Goal: Task Accomplishment & Management: Complete application form

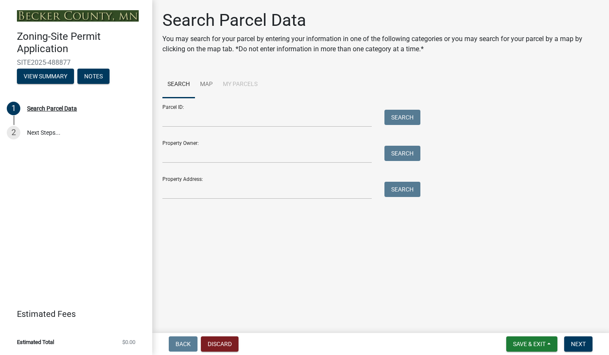
click at [42, 131] on link "2 Next Steps..." at bounding box center [76, 133] width 152 height 25
click at [192, 123] on input "Parcel ID:" at bounding box center [266, 118] width 209 height 17
click at [246, 82] on li "My Parcels" at bounding box center [240, 84] width 45 height 27
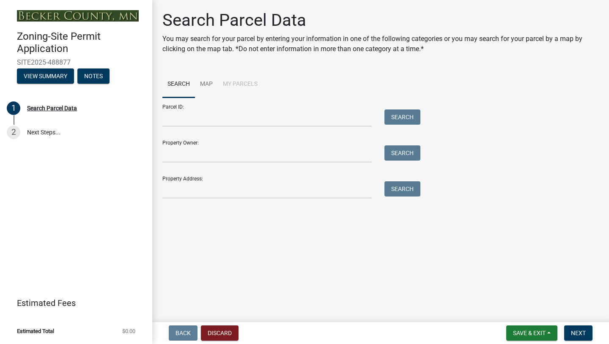
click at [192, 164] on form "Parcel ID: Search Property Owner: Search Property Address: Search" at bounding box center [289, 148] width 254 height 101
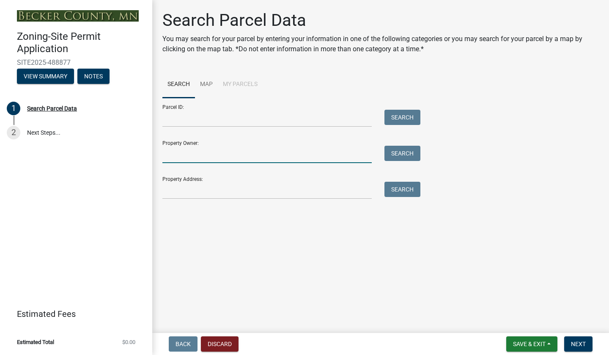
click at [187, 160] on input "Property Owner:" at bounding box center [266, 154] width 209 height 17
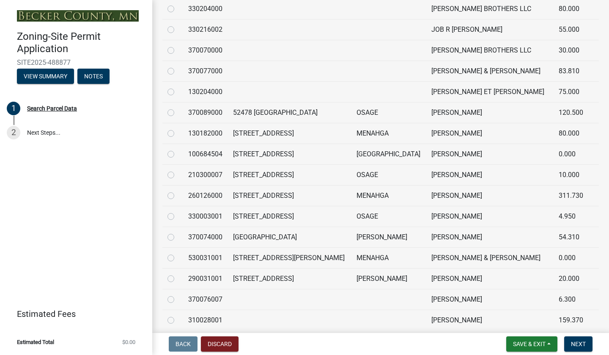
scroll to position [1642, 0]
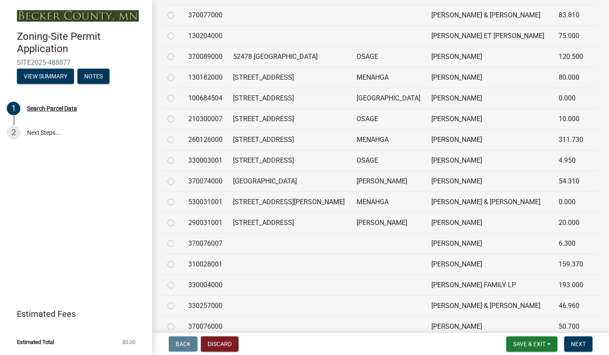
type input "[PERSON_NAME]"
click at [178, 238] on label at bounding box center [178, 238] width 0 height 0
click at [178, 243] on input "radio" at bounding box center [181, 241] width 6 height 6
radio input "true"
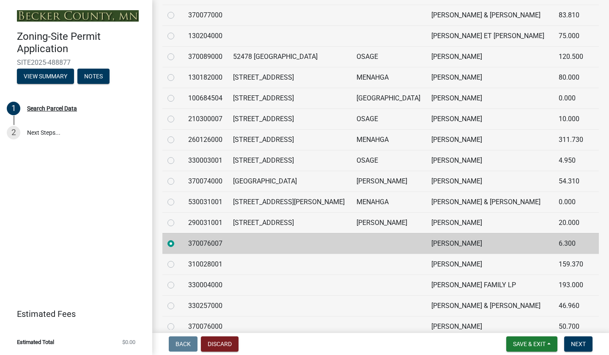
click at [565, 316] on nav "Back Discard Save & Exit Save Save & Exit Next" at bounding box center [380, 344] width 457 height 22
click at [565, 316] on span "Next" at bounding box center [578, 343] width 15 height 7
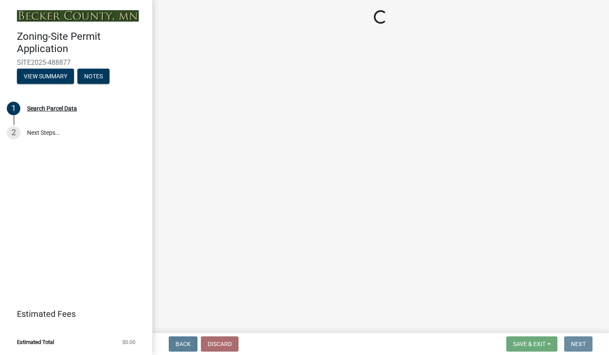
scroll to position [0, 0]
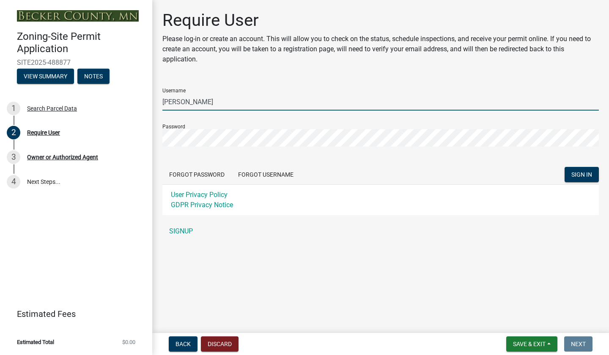
click at [276, 99] on input "[PERSON_NAME]" at bounding box center [380, 101] width 437 height 17
drag, startPoint x: 276, startPoint y: 99, endPoint x: 159, endPoint y: 113, distance: 117.7
click at [159, 113] on div "Require User Please log-in or create an account. This will allow you to check o…" at bounding box center [380, 128] width 449 height 237
type input "jdaho"
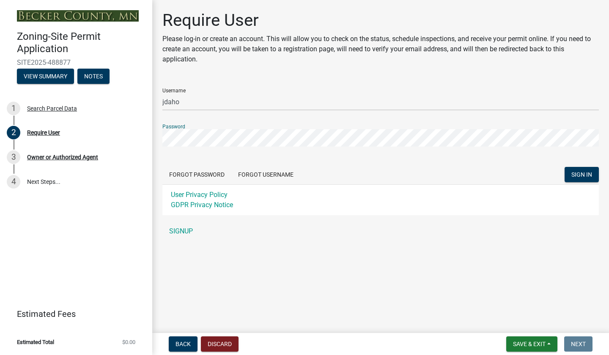
click at [565, 167] on button "SIGN IN" at bounding box center [582, 174] width 34 height 15
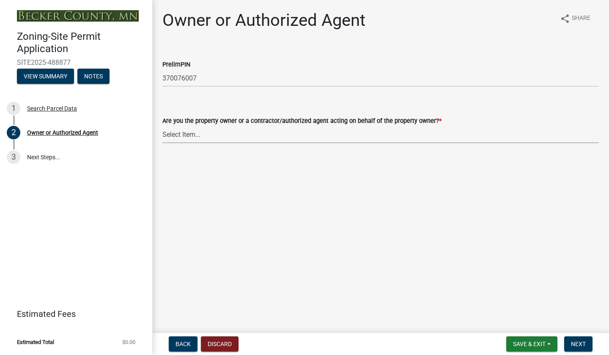
click at [216, 135] on select "Select Item... Property Owner Authorized Agent" at bounding box center [380, 134] width 437 height 17
click at [162, 126] on select "Select Item... Property Owner Authorized Agent" at bounding box center [380, 134] width 437 height 17
select select "3c674549-ed69-405f-b795-9fa3f7d47d9d"
click at [565, 316] on span "Next" at bounding box center [578, 343] width 15 height 7
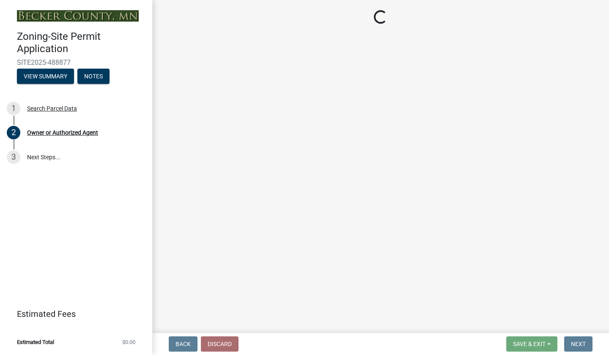
select select "e0bac768-2ea2-4177-9130-b80e31cc0551"
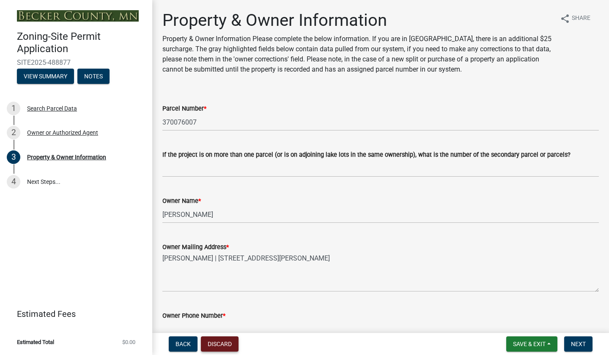
click at [223, 316] on button "Discard" at bounding box center [220, 343] width 38 height 15
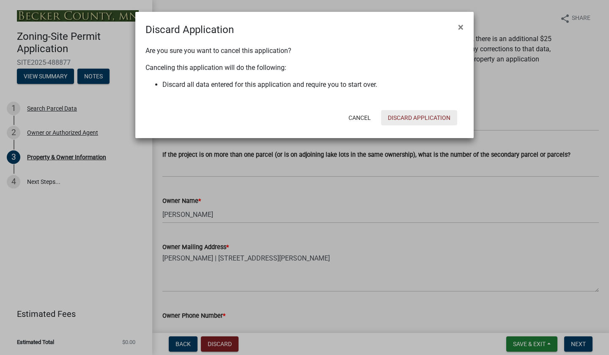
click at [419, 116] on button "Discard Application" at bounding box center [419, 117] width 76 height 15
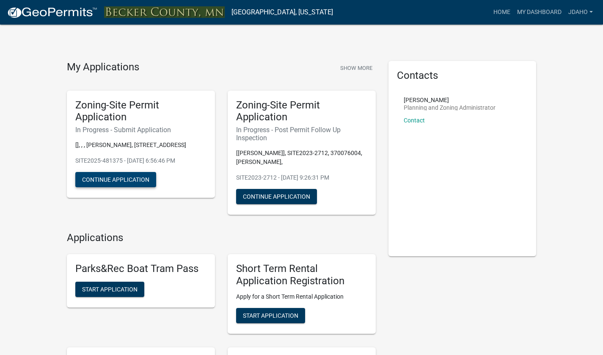
click at [107, 182] on button "Continue Application" at bounding box center [115, 179] width 81 height 15
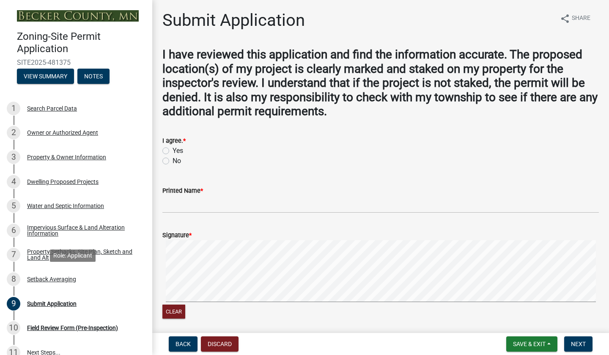
click at [41, 279] on div "Setback Averaging" at bounding box center [51, 279] width 49 height 6
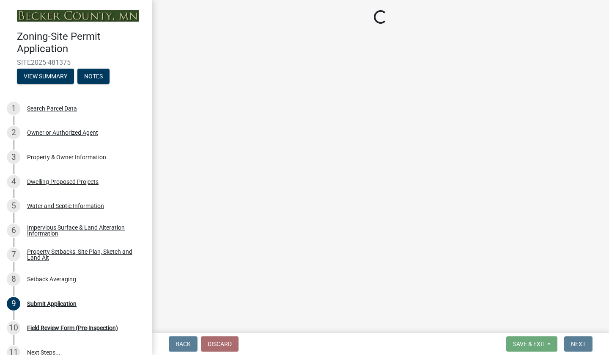
select select "70fc3eed-c290-49f8-b486-944f1c82b935"
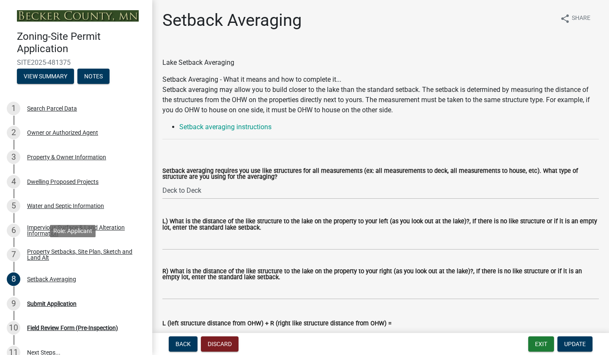
click at [41, 255] on div "Property Setbacks, Site Plan, Sketch and Land Alt" at bounding box center [83, 254] width 112 height 12
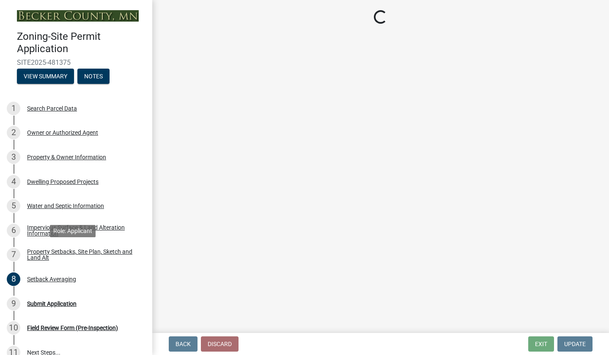
select select "7b13c63f-e699-4112-b373-98fbd28ec536"
select select "6fb38e55-b1d4-4490-a69c-4f13ab4051e6"
select select "fd58f24c-a096-4195-863e-b494ea1fd324"
select select "b9185151-7fec-488a-a719-f11a93338dbd"
select select "e8ab2dc3-aa3f-46f3-9b4a-37eb25ad84af"
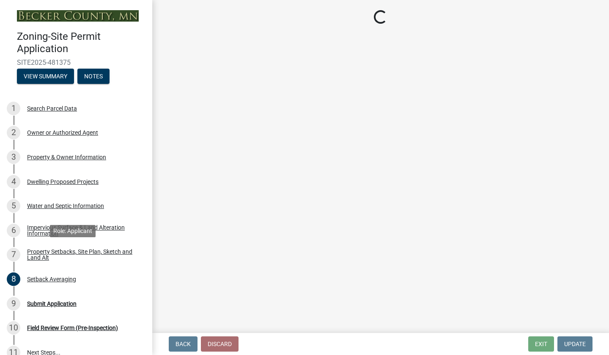
select select "27b2a8b4-abf6-463e-8c0c-7c5d2b4fe26f"
select select "5ad4ab64-b44e-481c-9000-9e5907aa74e1"
select select "e019de12-4845-45f2-ad10-5fb76eee0e55"
select select "288143c3-cc30-40f5-bb2a-2522511345b2"
select select "1c6b2b2e-439c-462d-bb45-b31f31c95a9c"
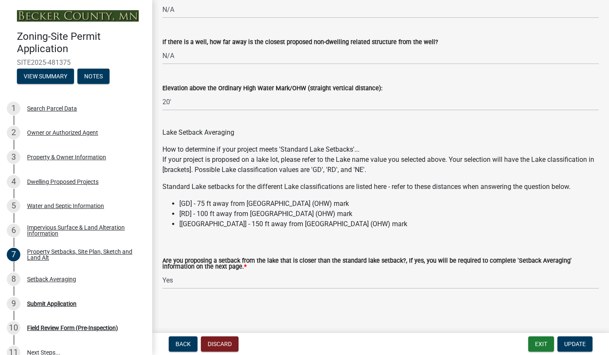
scroll to position [2507, 0]
click at [179, 283] on select "Select Item... Yes No N/A" at bounding box center [380, 279] width 437 height 17
click at [162, 271] on select "Select Item... Yes No N/A" at bounding box center [380, 279] width 437 height 17
select select "19d13e65-c93d-443e-910a-7a17299544cc"
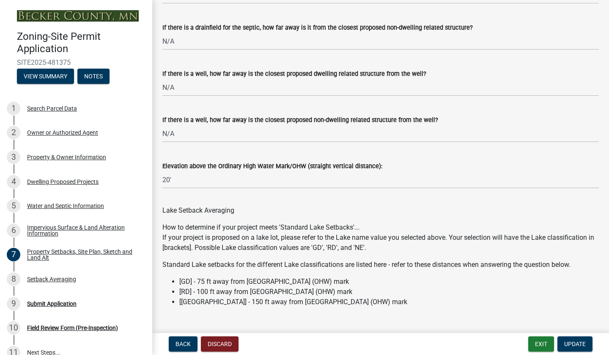
scroll to position [2395, 0]
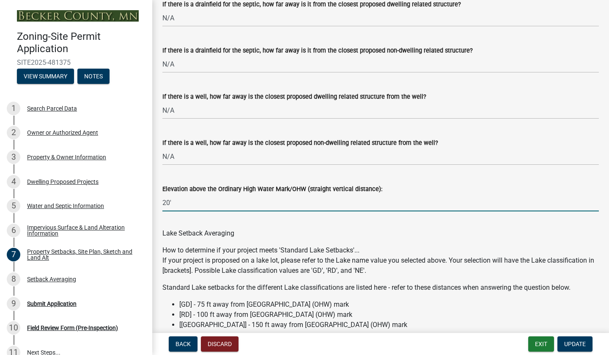
drag, startPoint x: 178, startPoint y: 212, endPoint x: 149, endPoint y: 209, distance: 28.5
click at [149, 209] on div "Zoning-Site Permit Application SITE2025-481375 View Summary Notes 1 Search Parc…" at bounding box center [304, 177] width 609 height 355
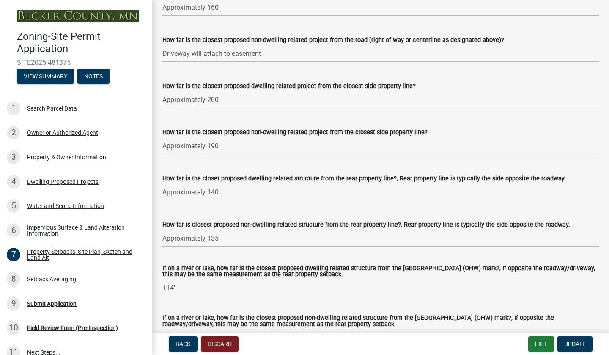
scroll to position [1754, 0]
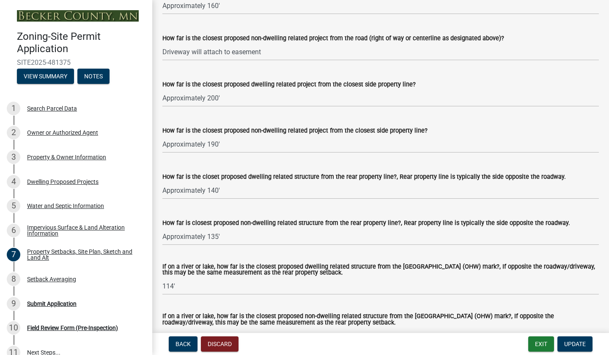
type input "15'"
drag, startPoint x: 200, startPoint y: 295, endPoint x: 148, endPoint y: 297, distance: 52.1
click at [148, 297] on div "Zoning-Site Permit Application SITE2025-481375 View Summary Notes 1 Search Parc…" at bounding box center [304, 177] width 609 height 355
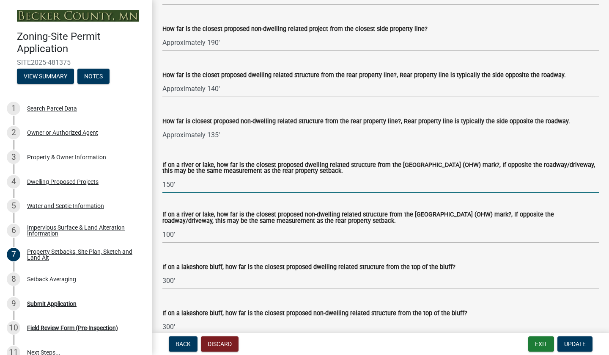
scroll to position [1860, 0]
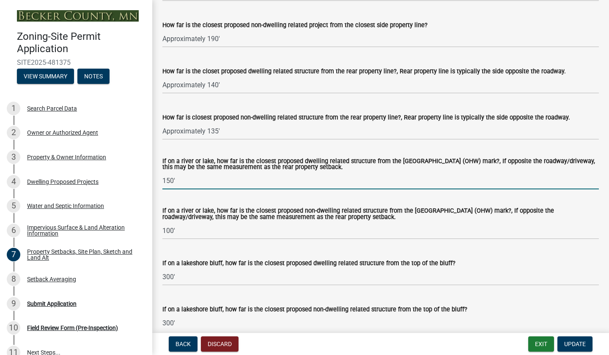
drag, startPoint x: 186, startPoint y: 188, endPoint x: 165, endPoint y: 188, distance: 20.3
click at [165, 188] on input "150'" at bounding box center [380, 180] width 437 height 17
type input "164'"
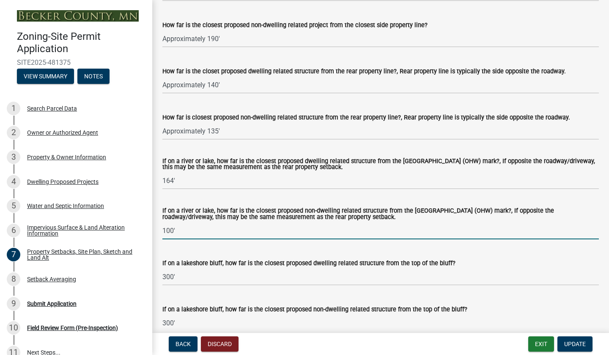
drag, startPoint x: 178, startPoint y: 243, endPoint x: 165, endPoint y: 239, distance: 13.3
click at [165, 239] on input "100'" at bounding box center [380, 230] width 437 height 17
type input "150'"
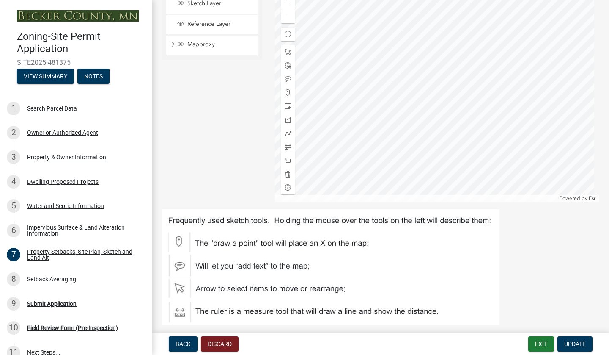
scroll to position [174, 0]
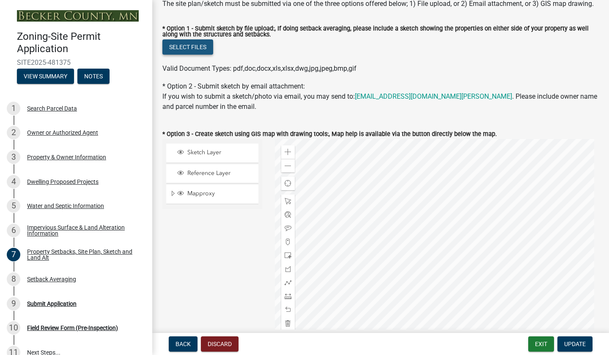
click at [187, 55] on button "Select files" at bounding box center [187, 46] width 51 height 15
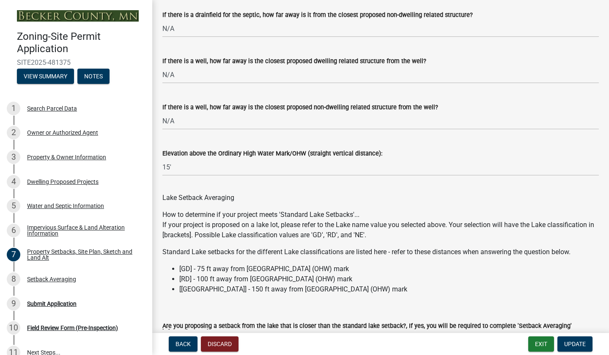
scroll to position [2538, 0]
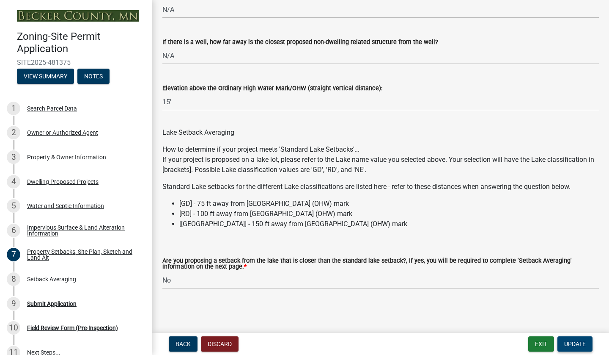
click at [565, 316] on button "Update" at bounding box center [575, 343] width 35 height 15
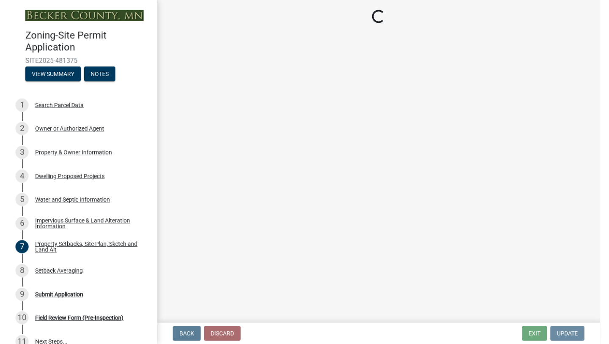
scroll to position [0, 0]
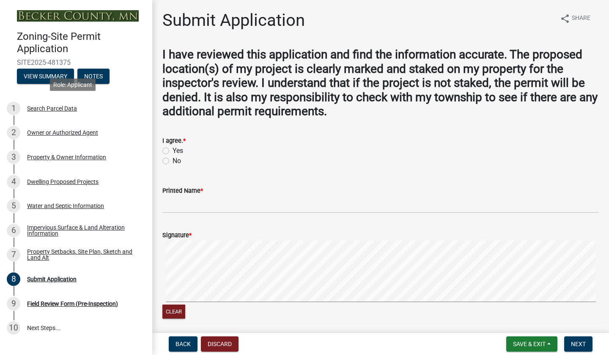
click at [43, 112] on div "1 Search Parcel Data" at bounding box center [73, 109] width 132 height 14
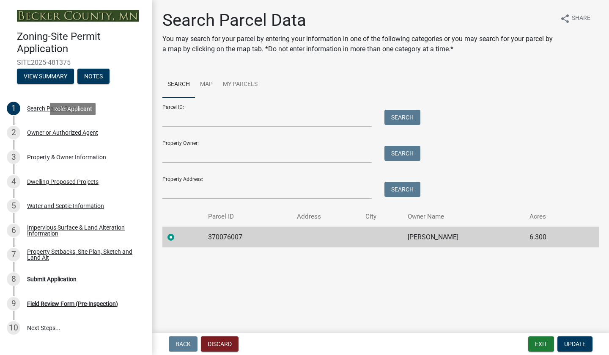
click at [51, 138] on div "2 Owner or Authorized Agent" at bounding box center [73, 133] width 132 height 14
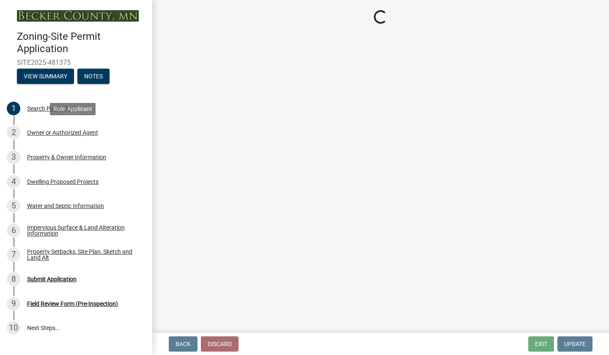
select select "3c674549-ed69-405f-b795-9fa3f7d47d9d"
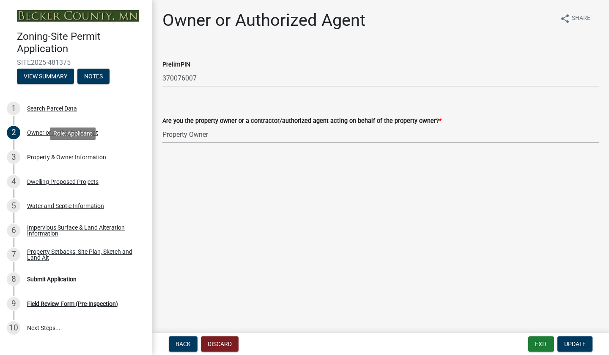
click at [57, 160] on div "Property & Owner Information" at bounding box center [66, 157] width 79 height 6
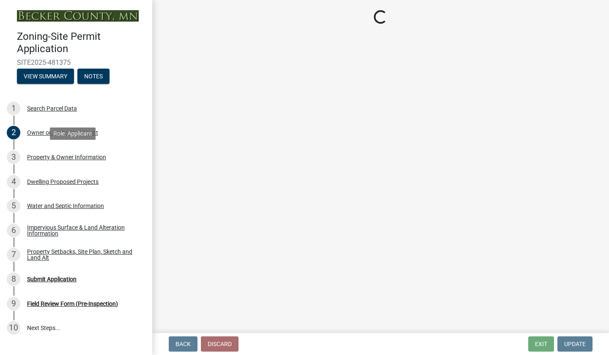
select select "e0bac768-2ea2-4177-9130-b80e31cc0551"
select select "f87eba17-8ed9-4ad8-aefc-fe36a3f3544b"
select select "393a978c-6bd5-4cb2-a6a0-db6feb8732b8"
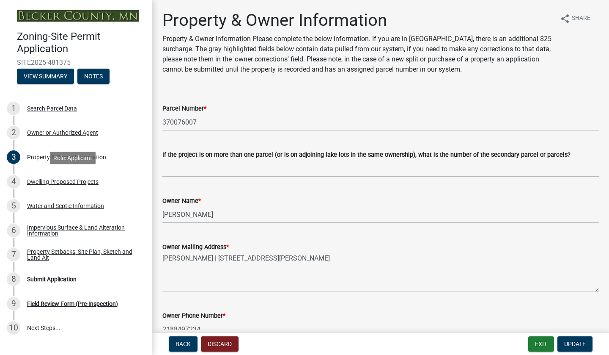
click at [69, 184] on div "4 Dwelling Proposed Projects" at bounding box center [73, 182] width 132 height 14
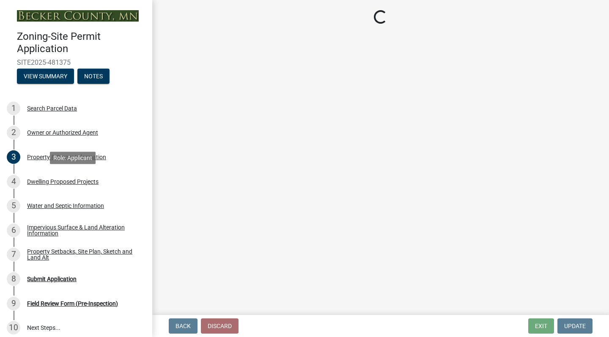
select select "bcd1727f-7fe8-49dd-a2ab-0f0ce19ff6a0"
select select "566f81cc-4b3f-4ecb-9f16-a2b313352c61"
select select "03c1fec4-1fbe-4331-bc18-34e24145556f"
select select "4f5e2784-8c40-49a3-b0e9-8f1a3cbab4f4"
select select "a045e8de-0125-48b5-a52c-0705e3235ca5"
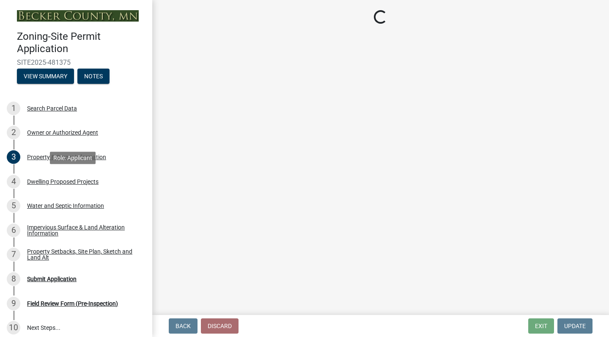
select select "5a3ddd1e-2d3b-44b4-950c-cbdcbc00514f"
select select "c6a0a915-8859-4117-97a8-42e675f9bace"
select select "11c1c089-3b44-43c0-9549-3c9eeea2451f"
select select "b73c0820-a4c6-4370-a211-12dbb2d2833e"
select select "8e4dc0e1-7dfa-4afc-85b9-5ad40795f204"
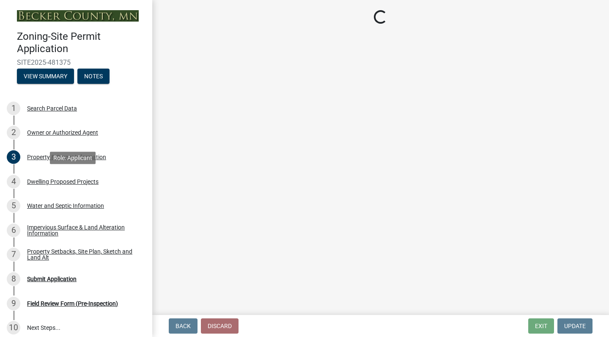
select select "107cbe59-677b-44f2-96fc-816b282ebb79"
select select "ab9119d1-7da9-49c4-9fac-8c142204c89d"
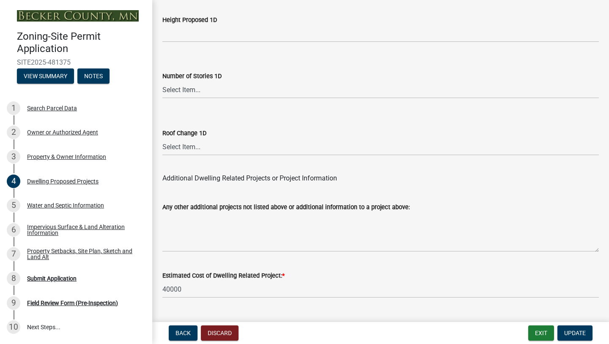
scroll to position [2132, 0]
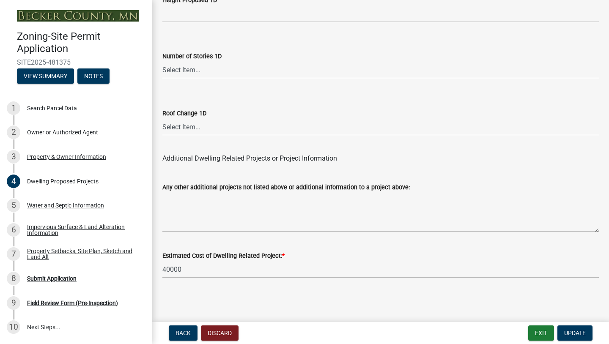
click at [52, 209] on div "Water and Septic Information" at bounding box center [65, 206] width 77 height 6
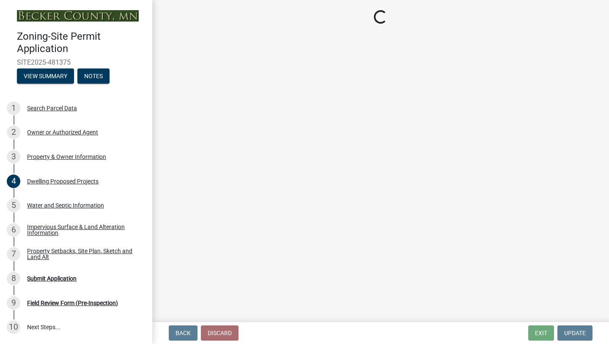
scroll to position [0, 0]
select select "295c6ba3-00c2-4229-aea3-8b4be6316de8"
select select "bb0103e2-6f27-4335-a860-183be8d3b6e1"
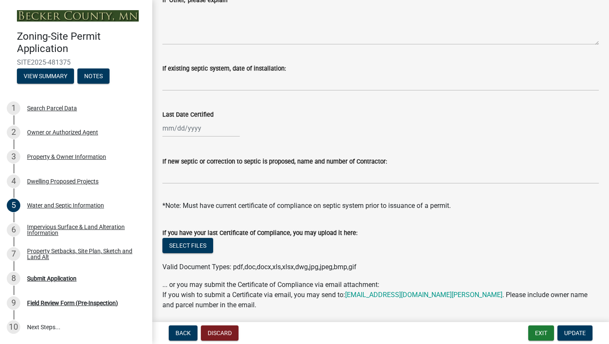
scroll to position [297, 0]
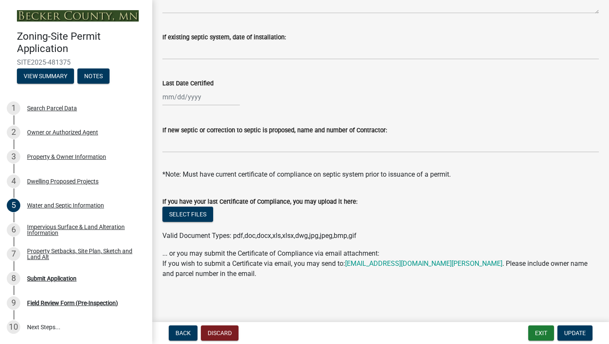
click at [45, 227] on div "Impervious Surface & Land Alteration Information" at bounding box center [83, 230] width 112 height 12
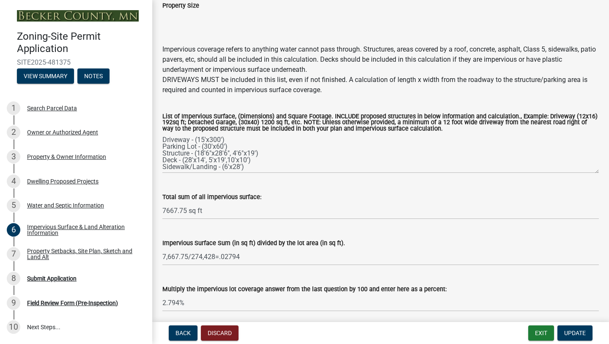
scroll to position [91, 0]
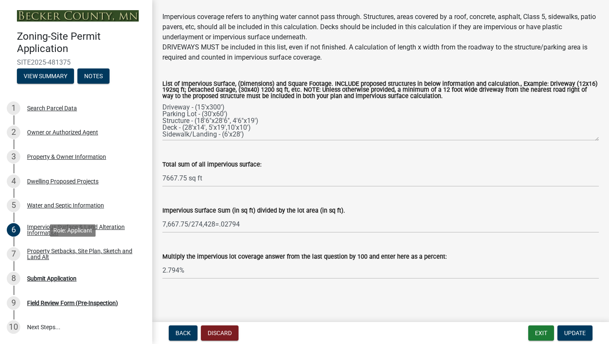
click at [39, 256] on div "Property Setbacks, Site Plan, Sketch and Land Alt" at bounding box center [83, 254] width 112 height 12
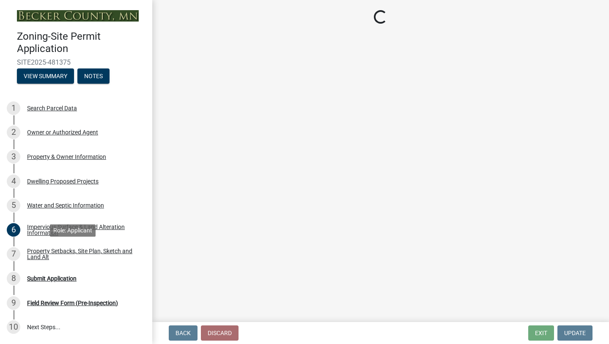
scroll to position [0, 0]
select select "7b13c63f-e699-4112-b373-98fbd28ec536"
select select "6fb38e55-b1d4-4490-a69c-4f13ab4051e6"
select select "fd58f24c-a096-4195-863e-b494ea1fd324"
select select "b9185151-7fec-488a-a719-f11a93338dbd"
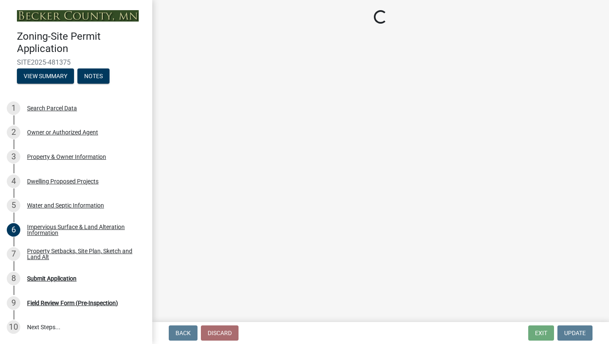
select select "e8ab2dc3-aa3f-46f3-9b4a-37eb25ad84af"
select select "27b2a8b4-abf6-463e-8c0c-7c5d2b4fe26f"
select select "5ad4ab64-b44e-481c-9000-9e5907aa74e1"
select select "e019de12-4845-45f2-ad10-5fb76eee0e55"
select select "288143c3-cc30-40f5-bb2a-2522511345b2"
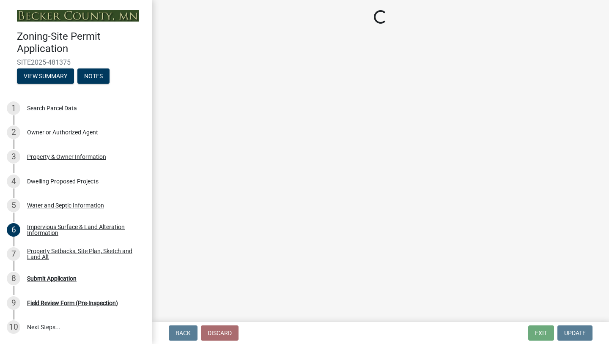
select select "1c6b2b2e-439c-462d-bb45-b31f31c95a9c"
select select "19d13e65-c93d-443e-910a-7a17299544cc"
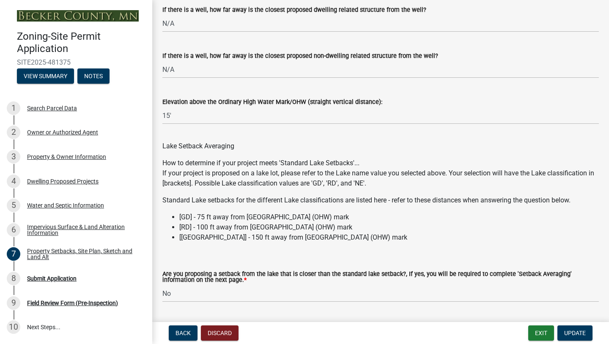
scroll to position [2549, 0]
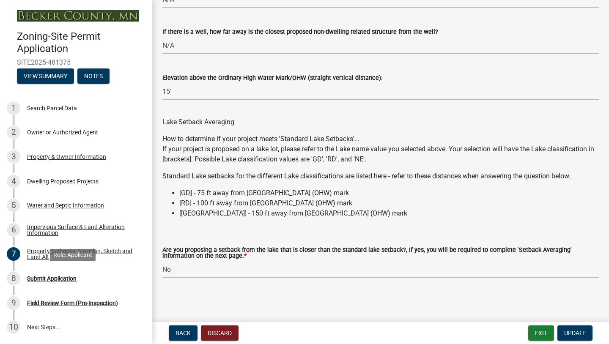
click at [52, 276] on div "Submit Application" at bounding box center [52, 279] width 50 height 6
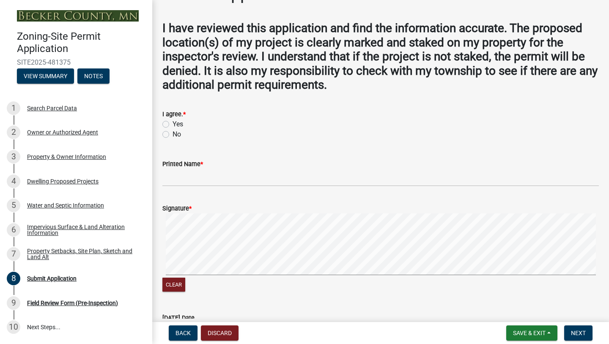
scroll to position [0, 0]
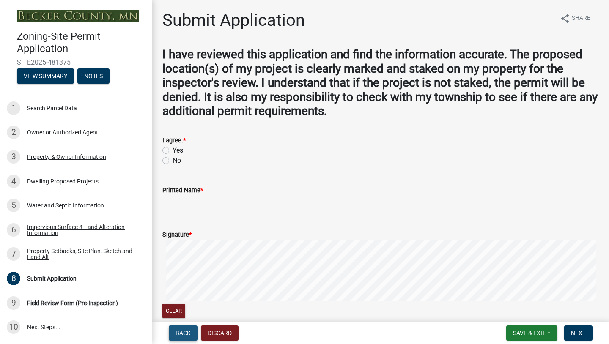
click at [179, 316] on span "Back" at bounding box center [183, 333] width 15 height 7
click at [46, 305] on div "Field Review Form (Pre-Inspection)" at bounding box center [72, 303] width 91 height 6
click at [70, 136] on div "2 Owner or Authorized Agent" at bounding box center [73, 133] width 132 height 14
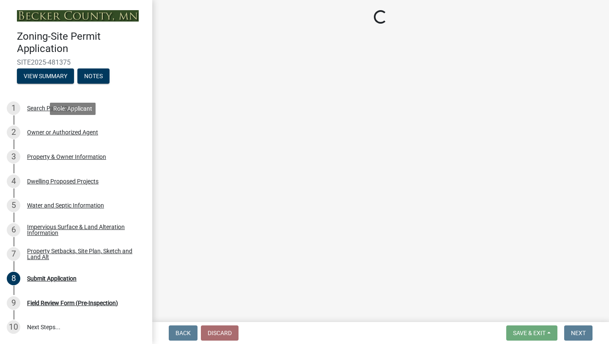
select select "3c674549-ed69-405f-b795-9fa3f7d47d9d"
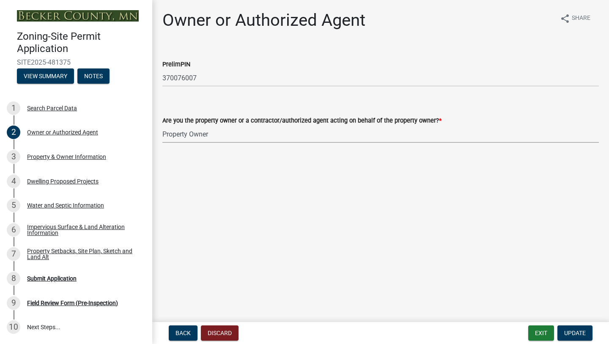
click at [262, 132] on select "Select Item... Property Owner Authorized Agent" at bounding box center [380, 134] width 437 height 17
click at [82, 157] on div "Property & Owner Information" at bounding box center [66, 157] width 79 height 6
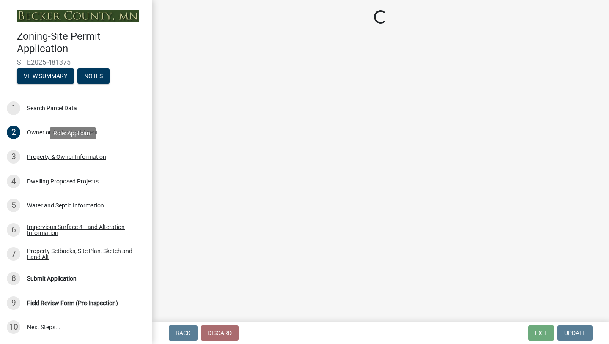
select select "e0bac768-2ea2-4177-9130-b80e31cc0551"
select select "f87eba17-8ed9-4ad8-aefc-fe36a3f3544b"
select select "393a978c-6bd5-4cb2-a6a0-db6feb8732b8"
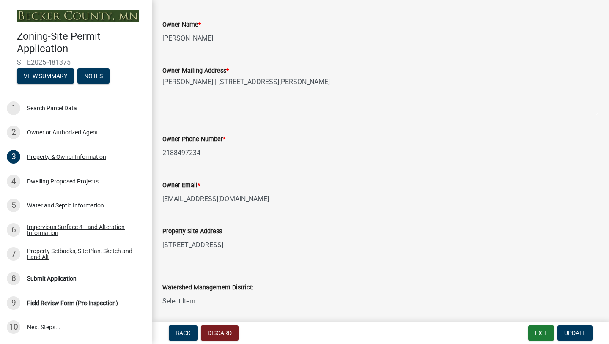
scroll to position [61, 0]
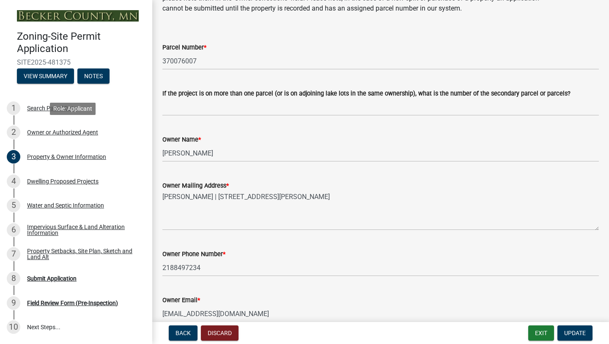
click at [90, 132] on div "Owner or Authorized Agent" at bounding box center [62, 132] width 71 height 6
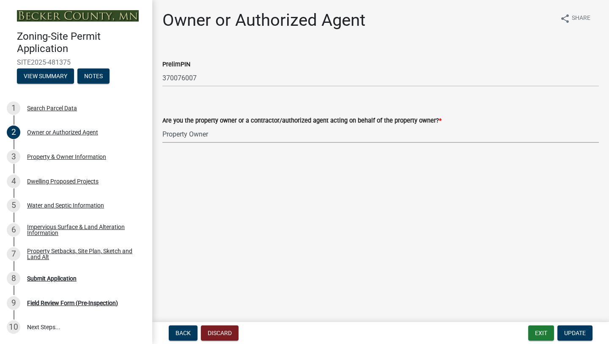
click at [261, 134] on select "Select Item... Property Owner Authorized Agent" at bounding box center [380, 134] width 437 height 17
click at [214, 179] on main "Owner or Authorized Agent share Share PrelimPIN 370076007 Are you the property …" at bounding box center [380, 159] width 457 height 319
click at [198, 137] on select "Select Item... Property Owner Authorized Agent" at bounding box center [380, 134] width 437 height 17
click at [162, 126] on select "Select Item... Property Owner Authorized Agent" at bounding box center [380, 134] width 437 height 17
click at [271, 166] on main "Owner or Authorized Agent share Share PrelimPIN 370076007 Are you the property …" at bounding box center [380, 159] width 457 height 319
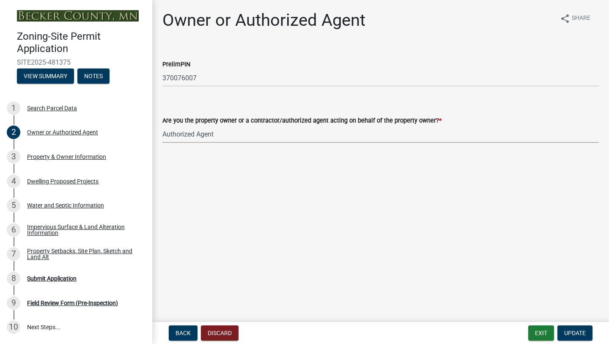
click at [215, 131] on select "Select Item... Property Owner Authorized Agent" at bounding box center [380, 134] width 437 height 17
click at [162, 126] on select "Select Item... Property Owner Authorized Agent" at bounding box center [380, 134] width 437 height 17
select select "3c674549-ed69-405f-b795-9fa3f7d47d9d"
click at [88, 163] on div "3 Property & Owner Information" at bounding box center [73, 157] width 132 height 14
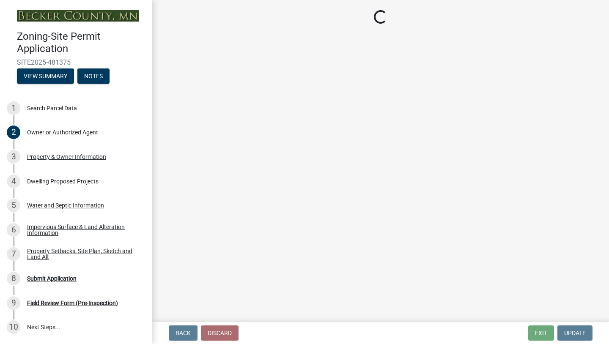
select select "e0bac768-2ea2-4177-9130-b80e31cc0551"
select select "f87eba17-8ed9-4ad8-aefc-fe36a3f3544b"
select select "393a978c-6bd5-4cb2-a6a0-db6feb8732b8"
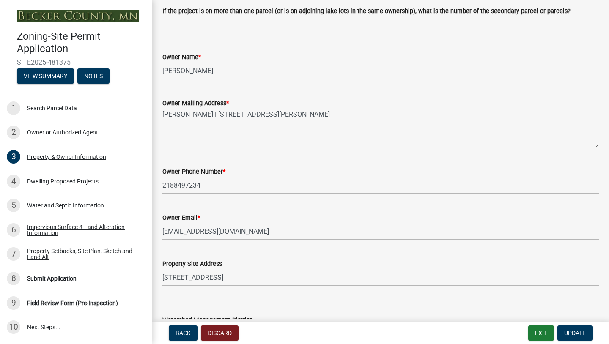
scroll to position [151, 0]
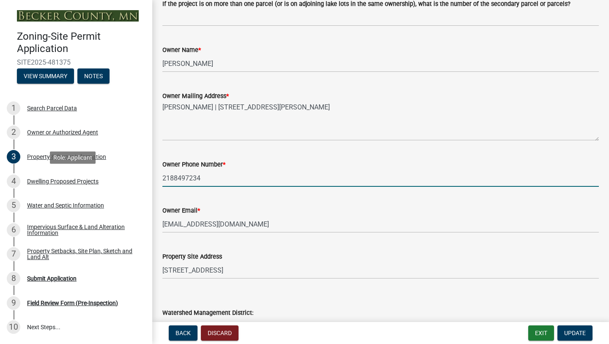
drag, startPoint x: 215, startPoint y: 176, endPoint x: 146, endPoint y: 177, distance: 69.4
click at [146, 177] on div "Zoning-Site Permit Application SITE2025-481375 View Summary Notes 1 Search Parc…" at bounding box center [304, 172] width 609 height 344
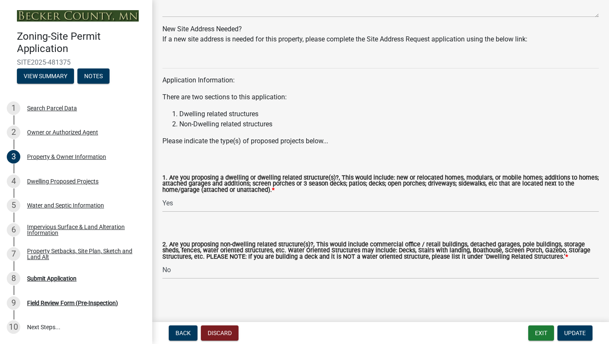
scroll to position [820, 0]
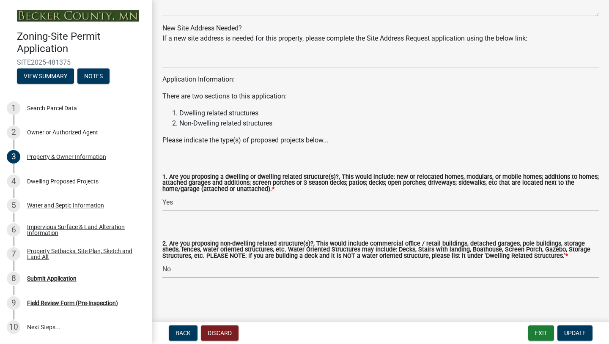
type input "2182309455"
click at [565, 316] on button "Update" at bounding box center [575, 333] width 35 height 15
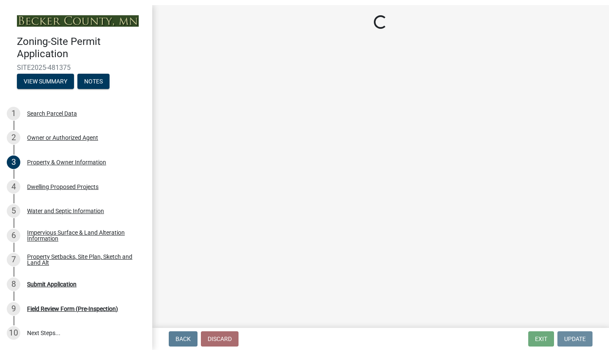
scroll to position [0, 0]
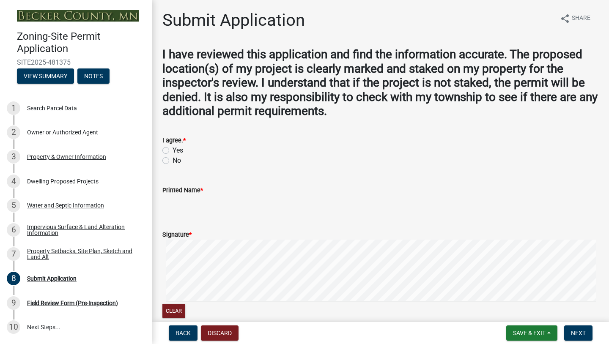
click at [173, 149] on label "Yes" at bounding box center [178, 151] width 11 height 10
click at [173, 149] on input "Yes" at bounding box center [176, 149] width 6 height 6
radio input "true"
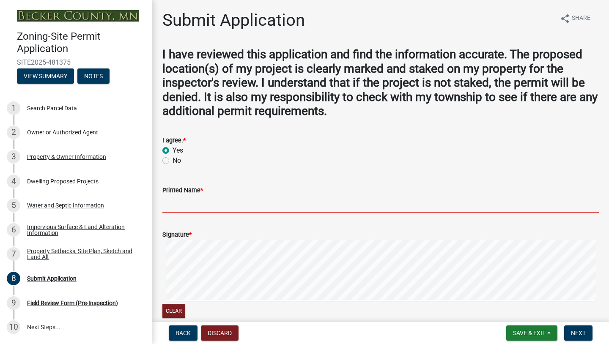
click at [182, 208] on input "Printed Name *" at bounding box center [380, 203] width 437 height 17
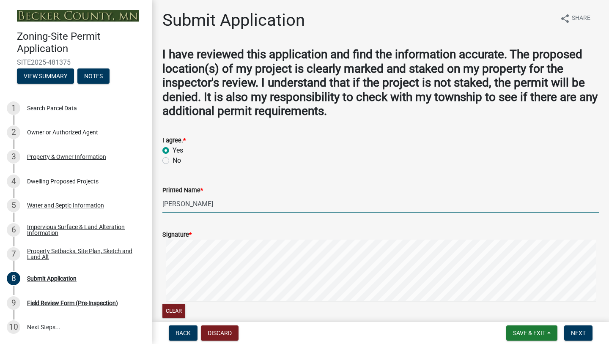
type input "[PERSON_NAME]"
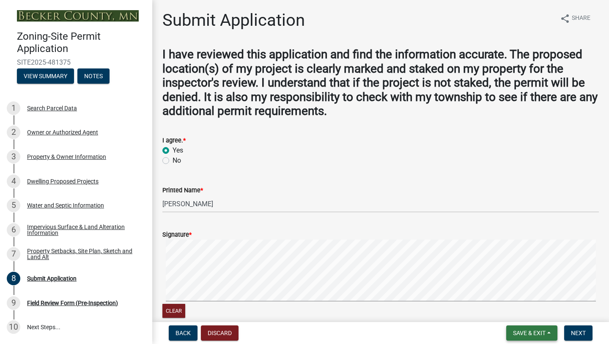
click at [522, 316] on button "Save & Exit" at bounding box center [531, 333] width 51 height 15
click at [508, 289] on button "Save" at bounding box center [524, 291] width 68 height 20
click at [178, 313] on button "Clear" at bounding box center [173, 311] width 23 height 14
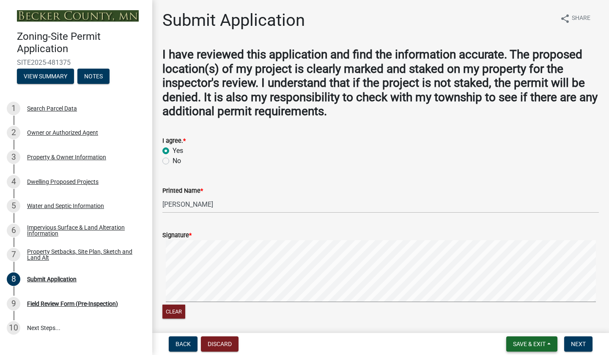
click at [531, 316] on span "Save & Exit" at bounding box center [529, 343] width 33 height 7
click at [521, 301] on button "Save" at bounding box center [524, 301] width 68 height 20
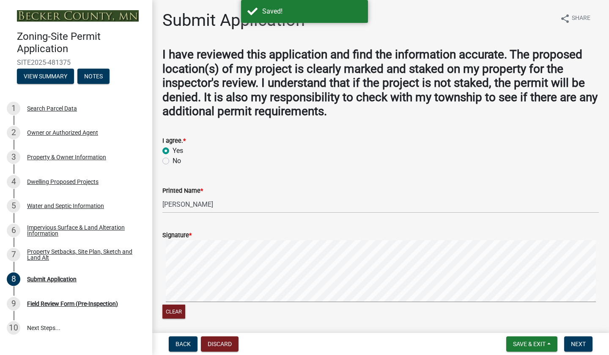
click at [565, 316] on span "Next" at bounding box center [578, 343] width 15 height 7
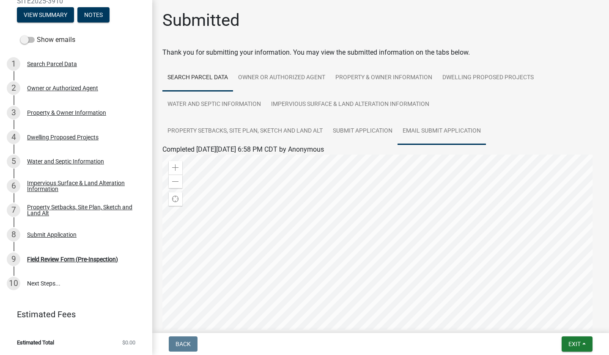
click at [449, 132] on link "Email Submit Application" at bounding box center [442, 131] width 88 height 27
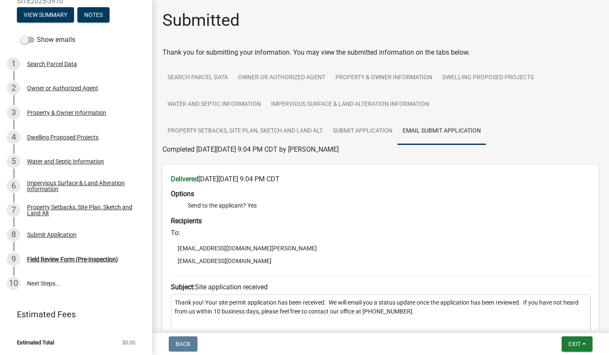
click at [48, 286] on link "10 Next Steps..." at bounding box center [76, 283] width 152 height 25
click at [94, 257] on div "Field Review Form (Pre-Inspection)" at bounding box center [72, 259] width 91 height 6
click at [54, 285] on link "10 Next Steps..." at bounding box center [76, 283] width 152 height 25
click at [98, 263] on div "9 Field Review Form (Pre-Inspection)" at bounding box center [73, 259] width 132 height 14
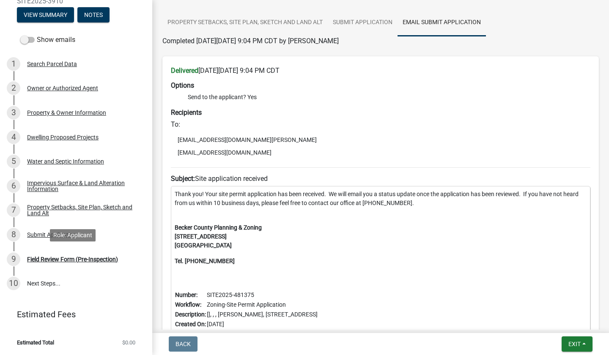
scroll to position [191, 0]
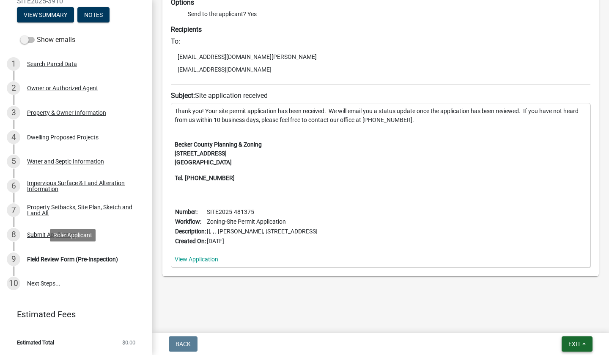
click at [565, 316] on button "Exit" at bounding box center [577, 343] width 31 height 15
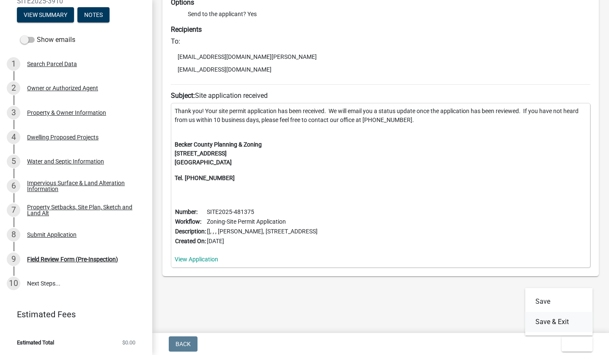
click at [552, 316] on button "Save & Exit" at bounding box center [560, 321] width 68 height 20
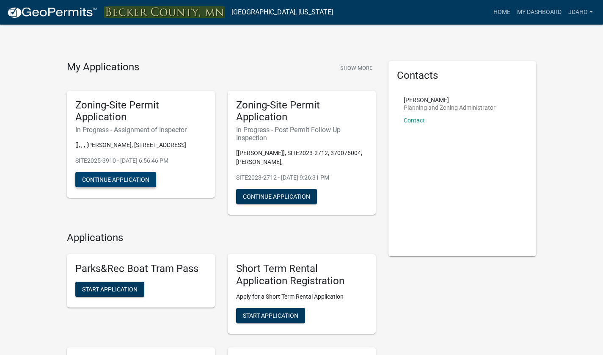
click at [137, 181] on button "Continue Application" at bounding box center [115, 179] width 81 height 15
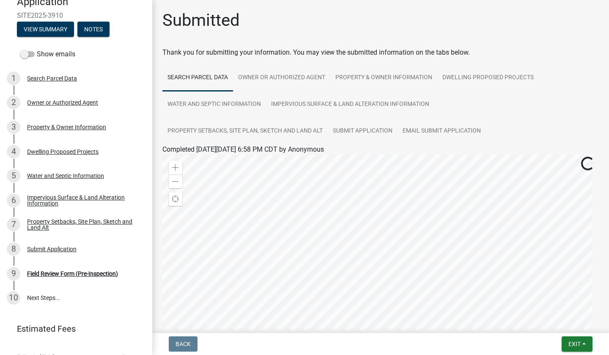
scroll to position [61, 0]
